Goal: Transaction & Acquisition: Purchase product/service

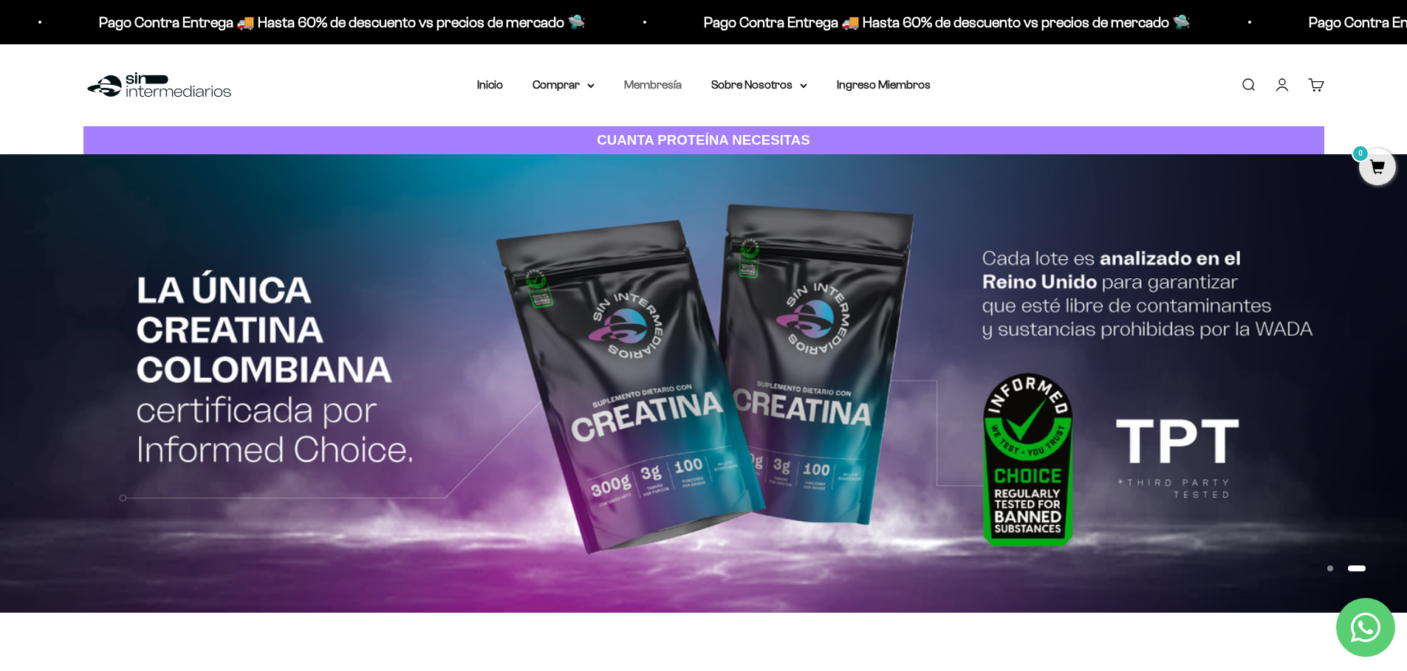
click at [657, 87] on link "Membresía" at bounding box center [653, 84] width 58 height 13
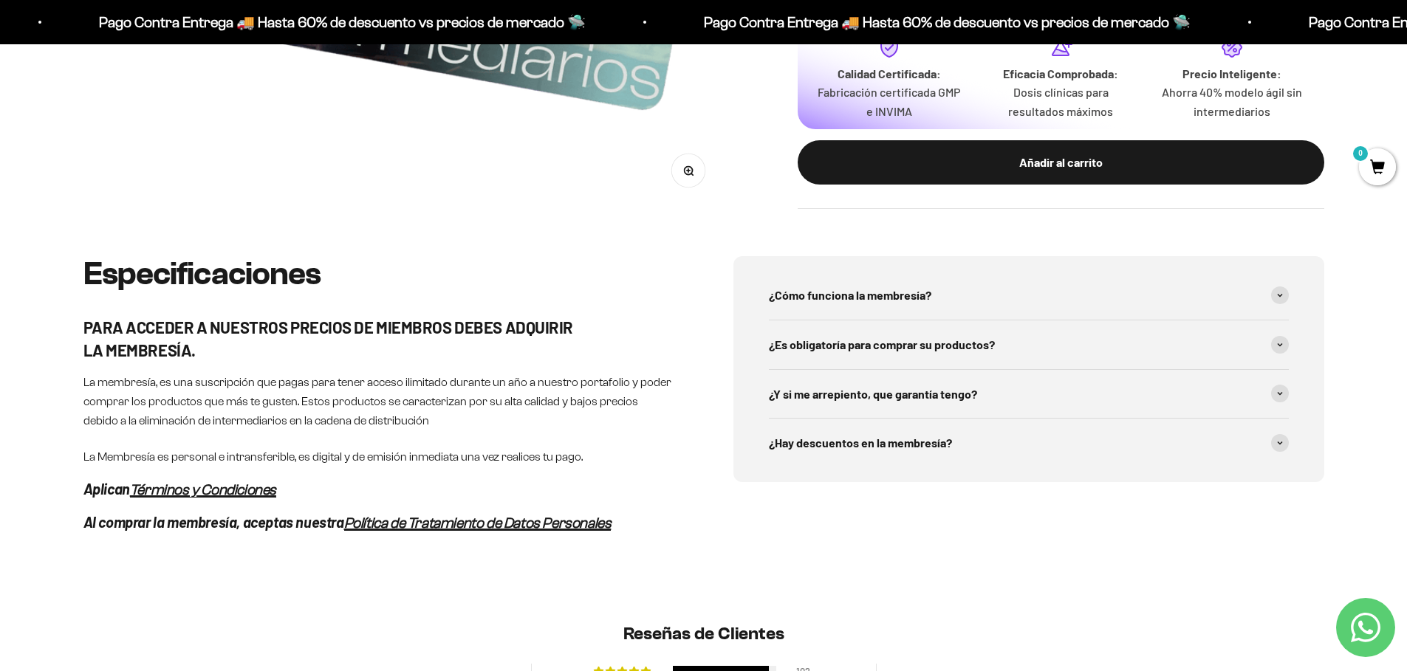
scroll to position [709, 0]
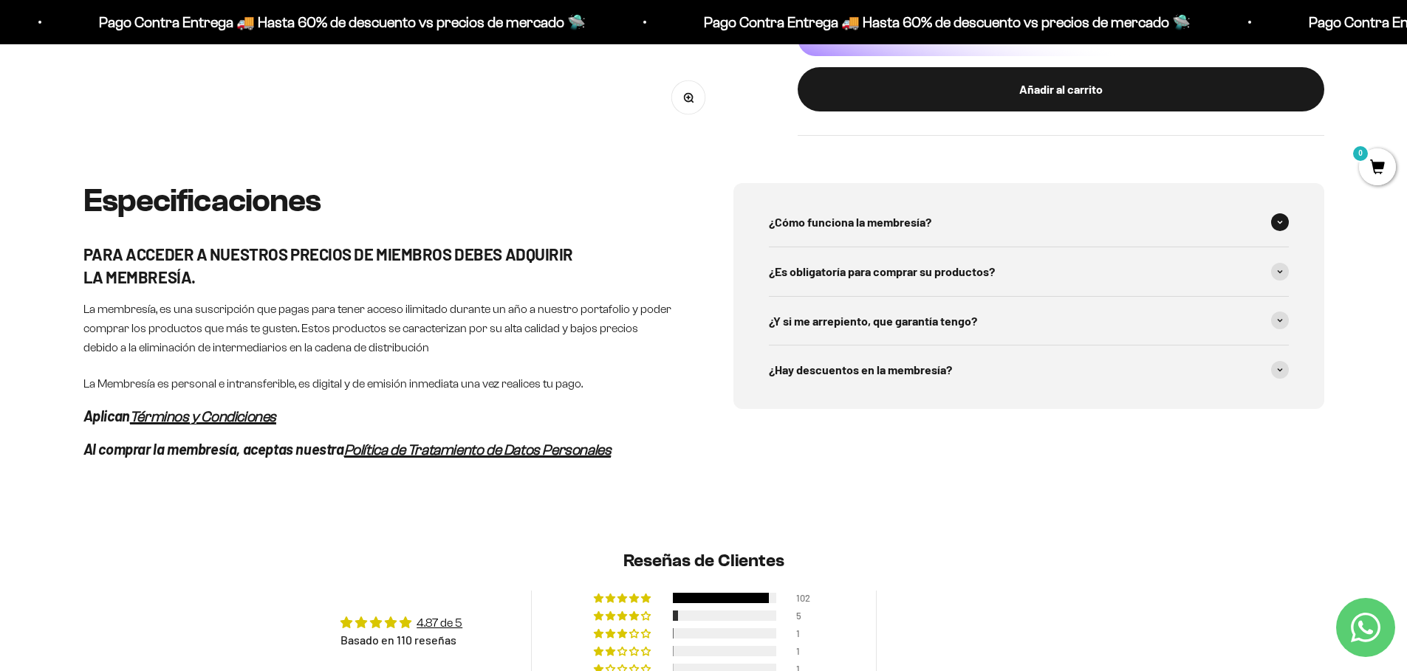
click at [865, 217] on span "¿Cómo funciona la membresía?" at bounding box center [850, 222] width 162 height 19
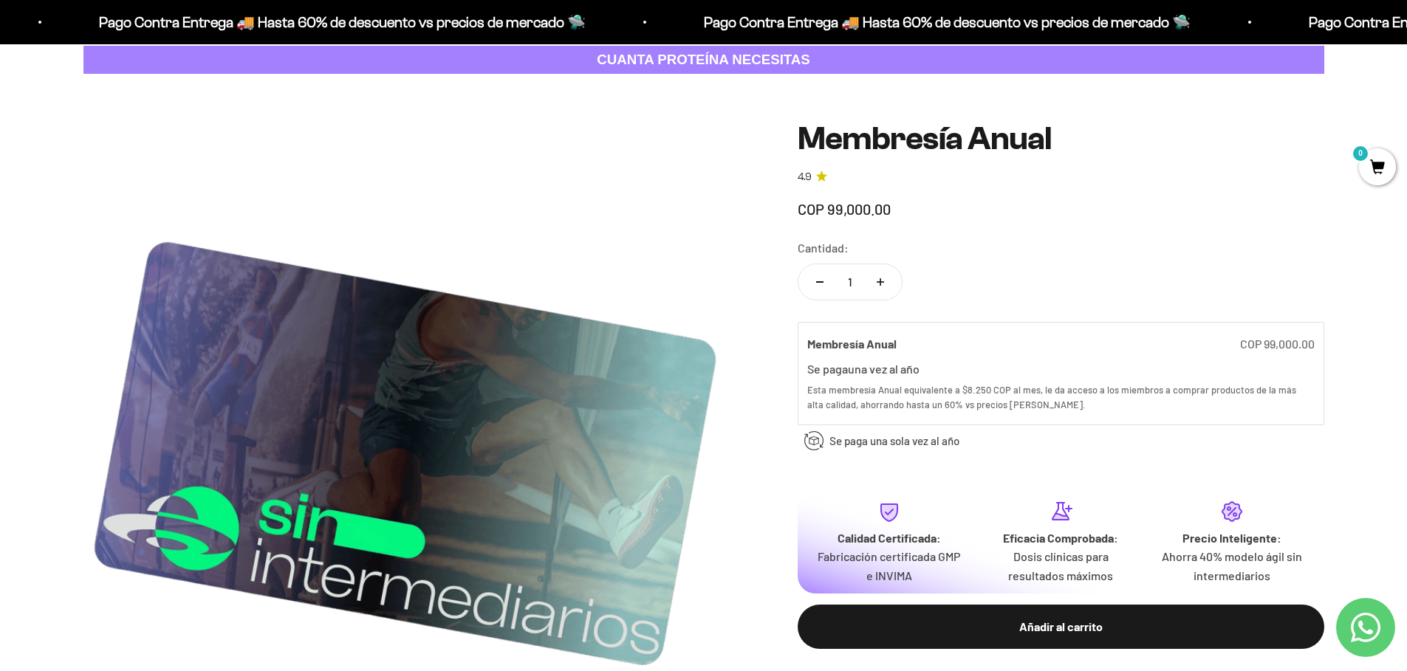
scroll to position [0, 0]
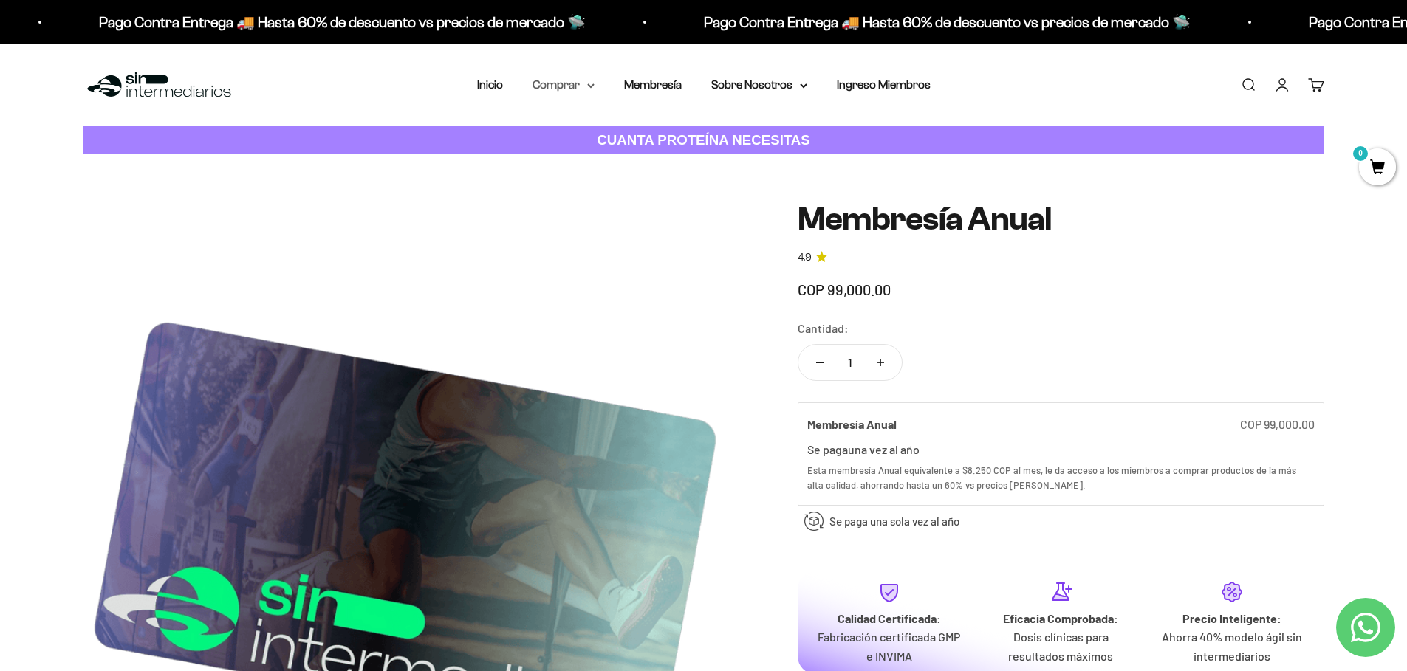
click at [583, 83] on summary "Comprar" at bounding box center [564, 84] width 62 height 19
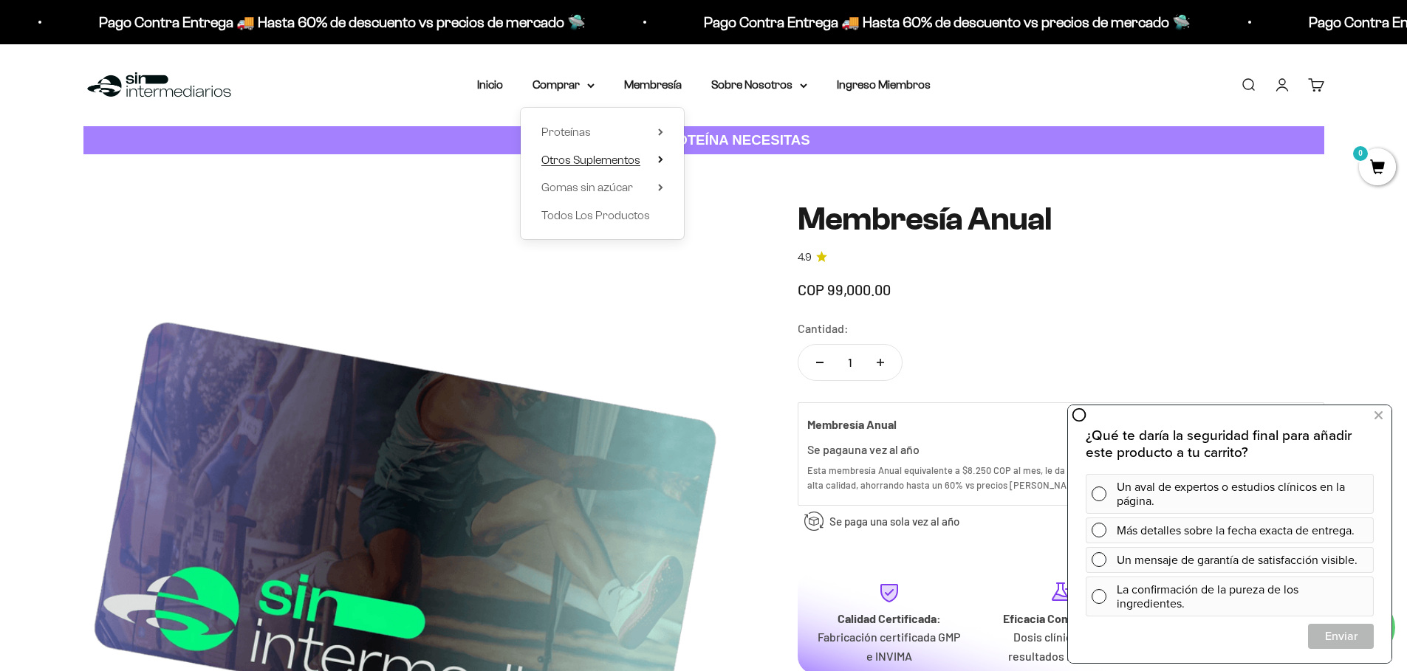
click at [604, 164] on span "Otros Suplementos" at bounding box center [590, 160] width 99 height 13
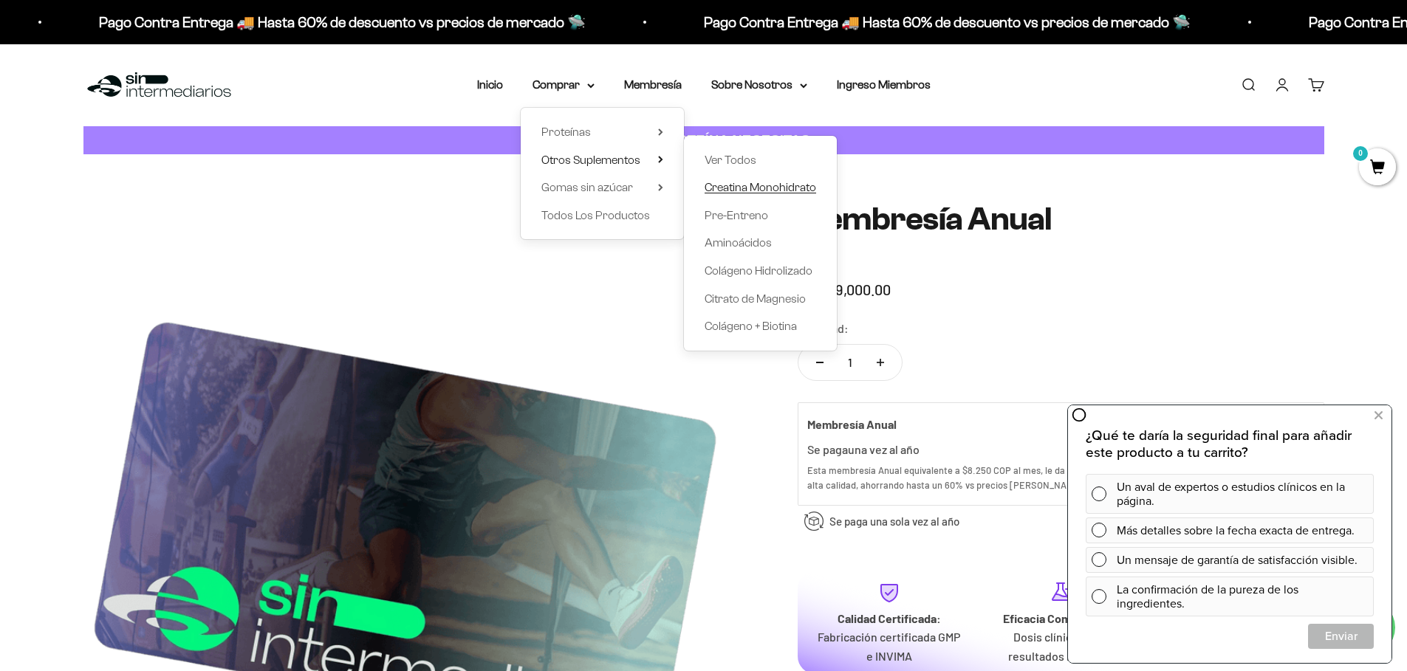
click at [711, 179] on span "Creatina Monohidrato" at bounding box center [761, 187] width 112 height 19
